Goal: Navigation & Orientation: Find specific page/section

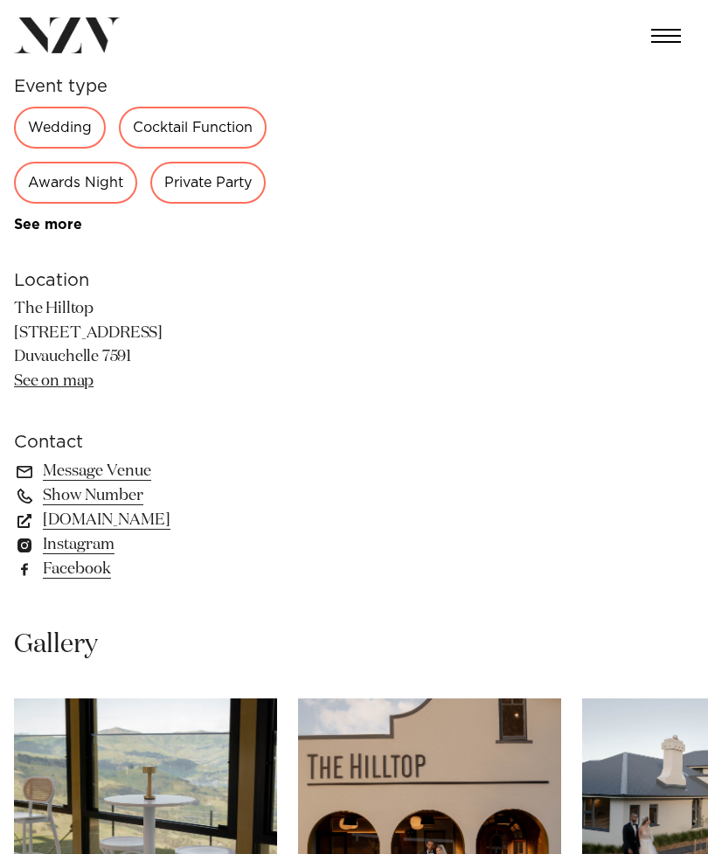
scroll to position [671, 0]
click at [161, 526] on link "www.thehilltop.co.nz" at bounding box center [156, 520] width 285 height 24
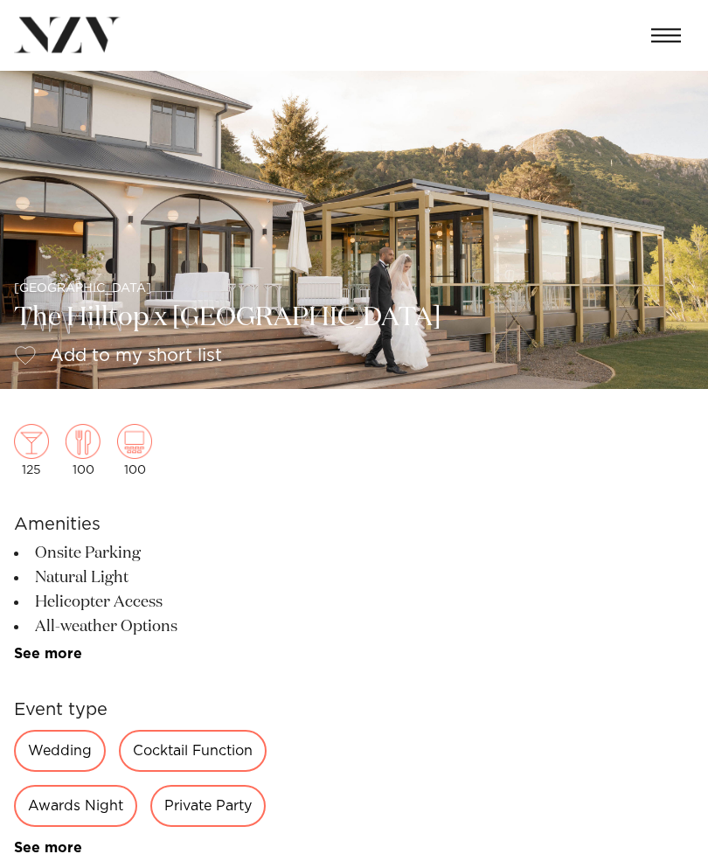
scroll to position [0, 0]
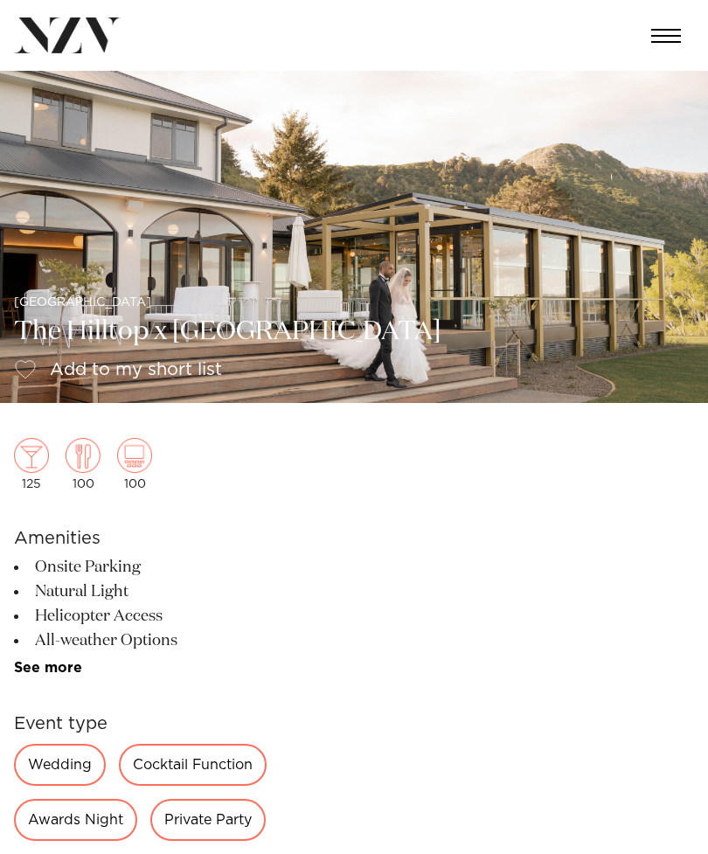
click at [67, 35] on img at bounding box center [67, 35] width 107 height 36
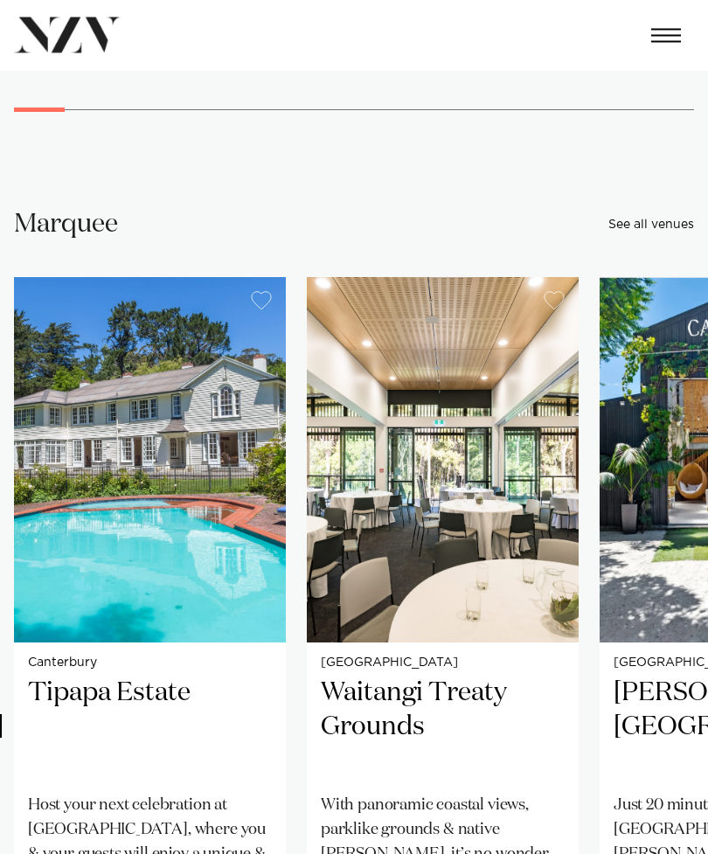
scroll to position [13979, 0]
click at [66, 676] on h2 "Tipapa Estate" at bounding box center [150, 727] width 244 height 103
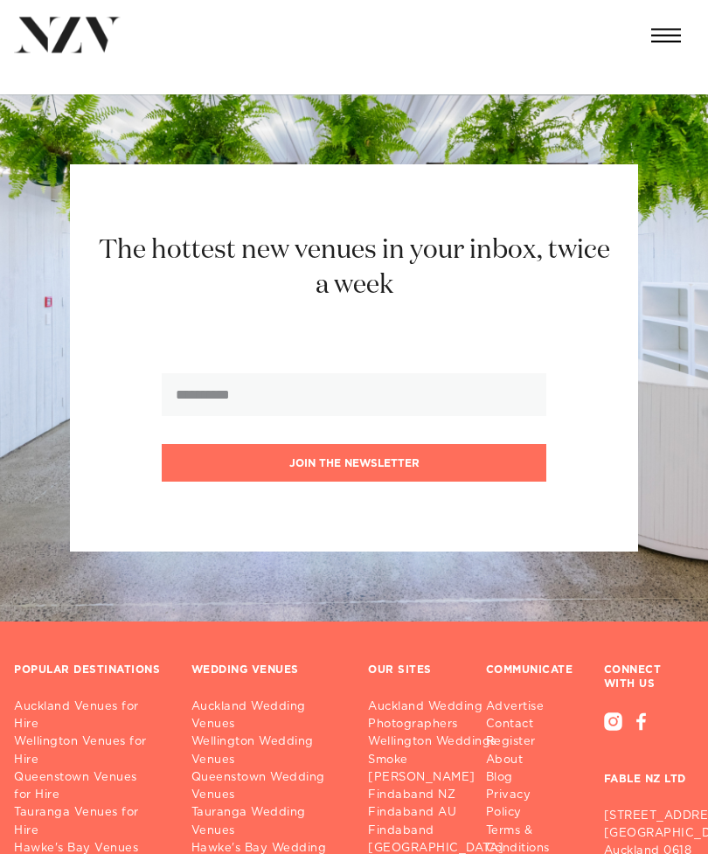
scroll to position [1746, 0]
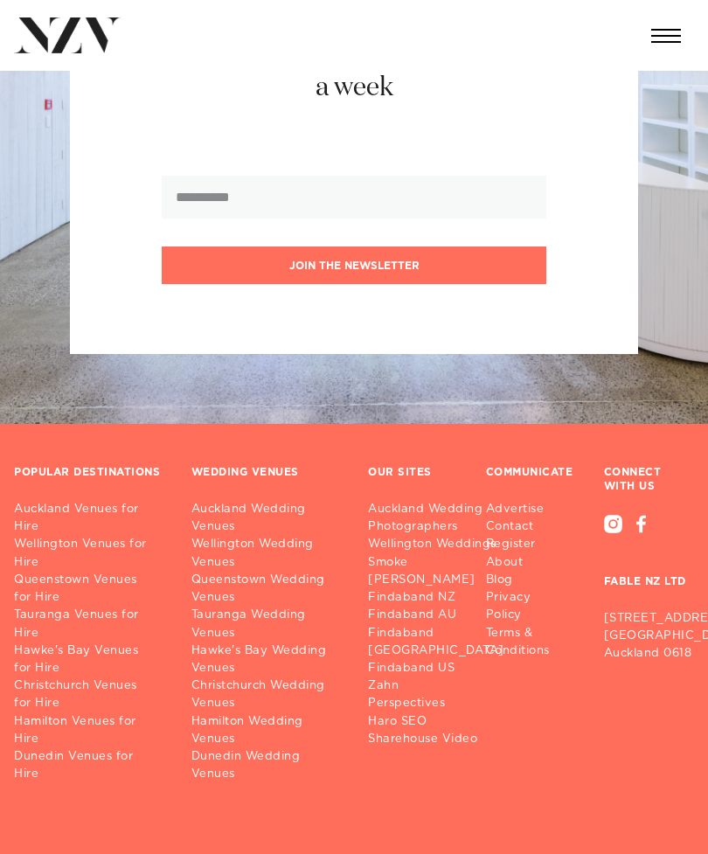
click at [212, 692] on link "Christchurch Wedding Venues" at bounding box center [265, 694] width 149 height 35
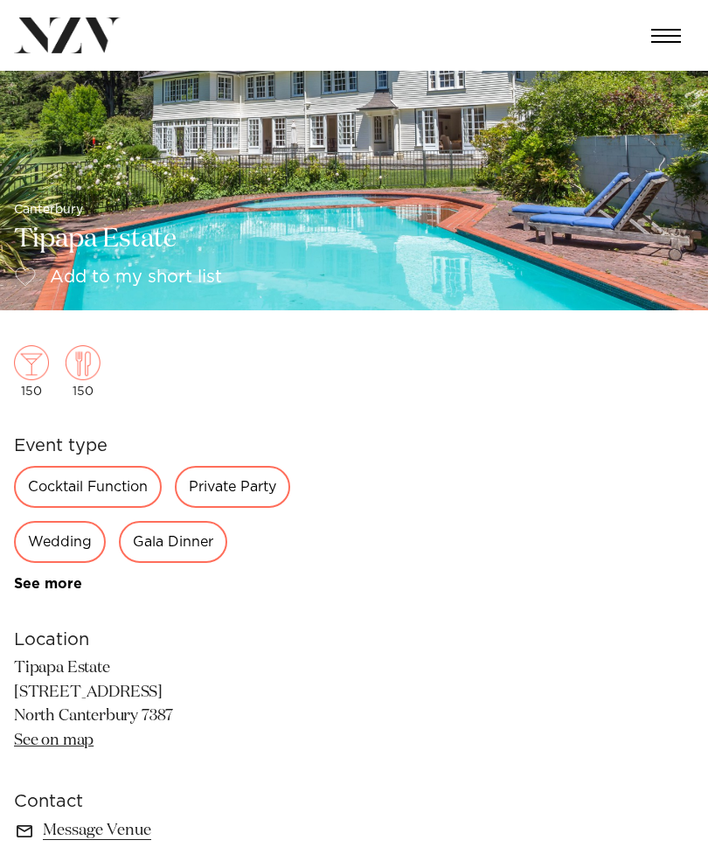
scroll to position [0, 0]
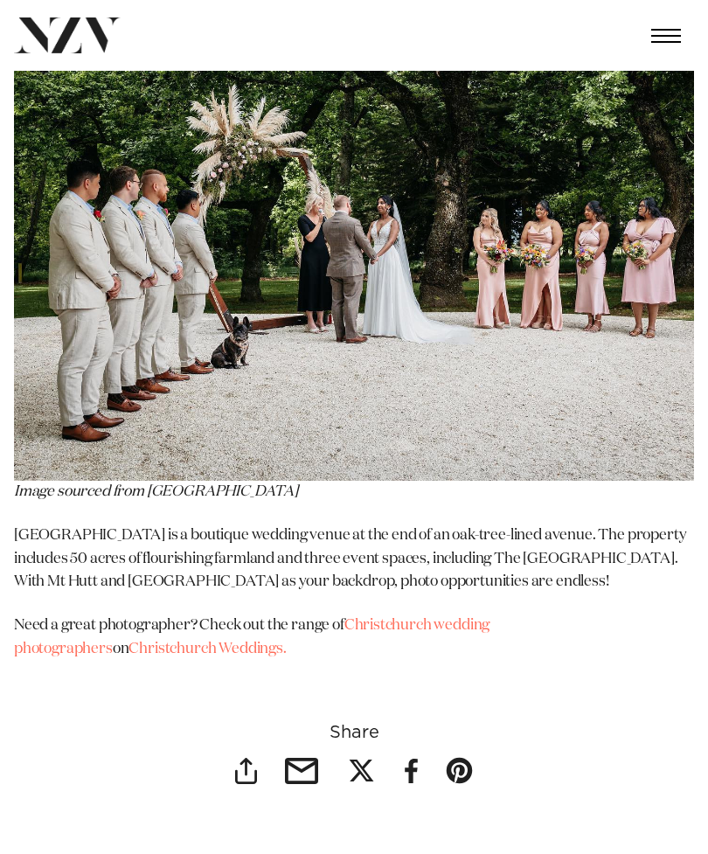
scroll to position [16641, 0]
